Goal: Task Accomplishment & Management: Use online tool/utility

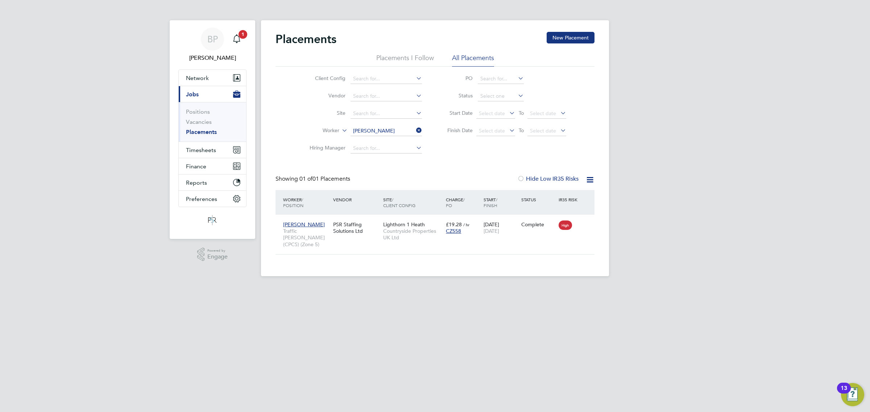
scroll to position [7, 34]
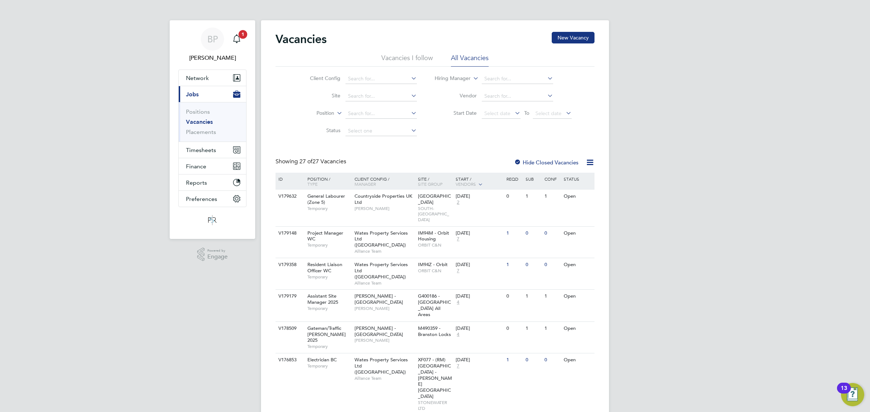
drag, startPoint x: 0, startPoint y: 0, endPoint x: 276, endPoint y: 131, distance: 305.3
click at [276, 130] on div "Client Config Site Position Status Hiring Manager Vendor Start Date Select date…" at bounding box center [434, 103] width 319 height 73
click at [205, 149] on span "Timesheets" at bounding box center [201, 150] width 30 height 7
click at [200, 125] on link "Timesheets" at bounding box center [201, 128] width 30 height 7
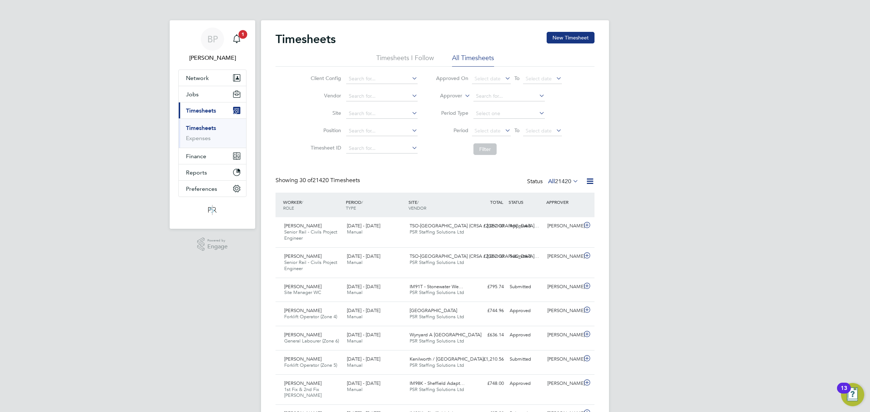
drag, startPoint x: 591, startPoint y: 181, endPoint x: 565, endPoint y: 187, distance: 26.7
click at [591, 181] on icon at bounding box center [589, 181] width 9 height 9
click at [524, 199] on li "Export Timesheets" at bounding box center [545, 199] width 96 height 10
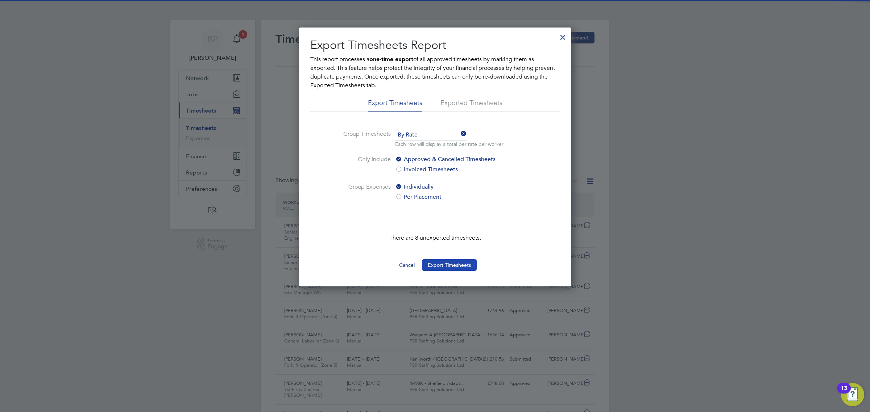
click at [449, 263] on button "Export Timesheets" at bounding box center [449, 265] width 55 height 12
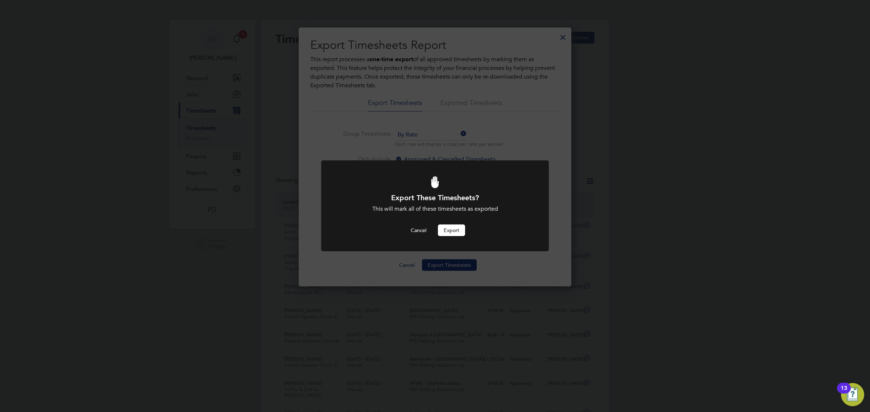
click at [455, 229] on button "Export" at bounding box center [451, 231] width 27 height 12
